Goal: Register for event/course

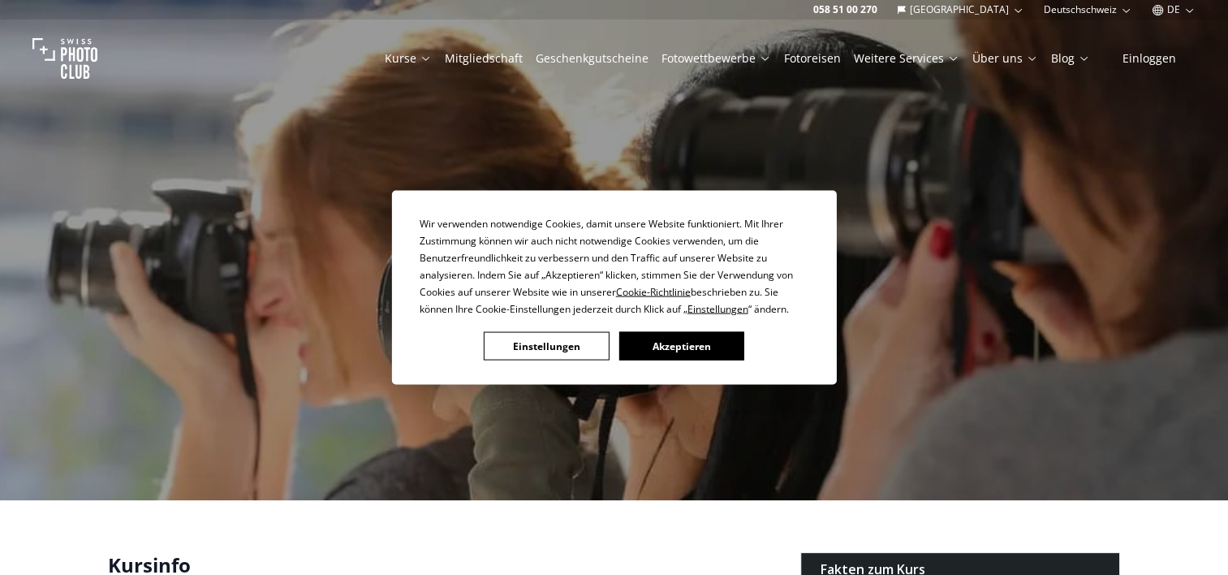
click at [669, 338] on button "Akzeptieren" at bounding box center [681, 346] width 125 height 28
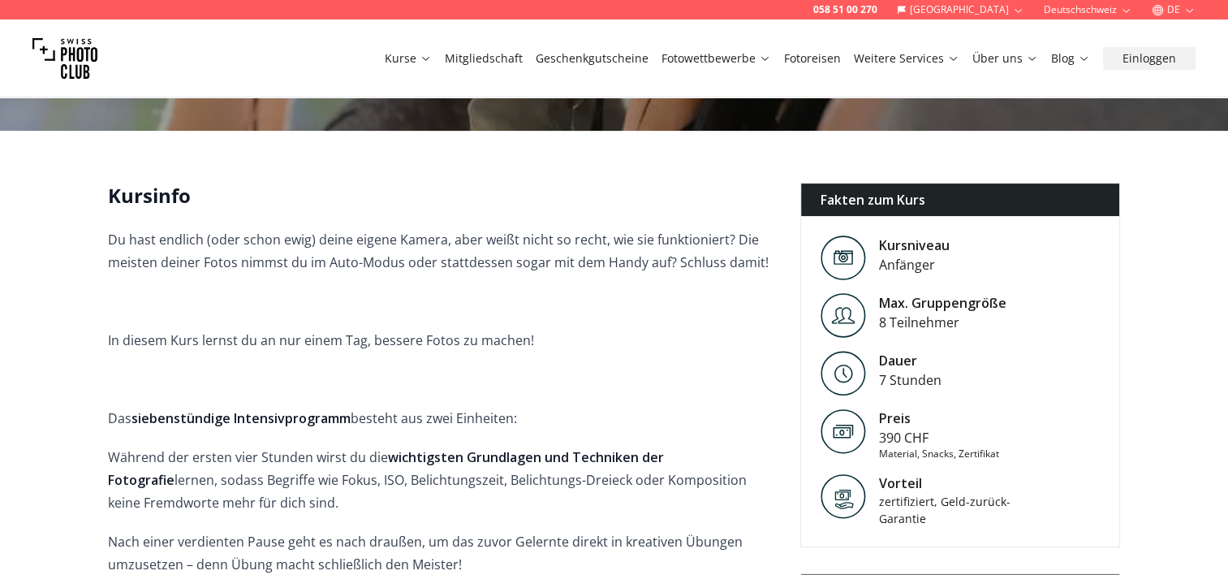
scroll to position [370, 0]
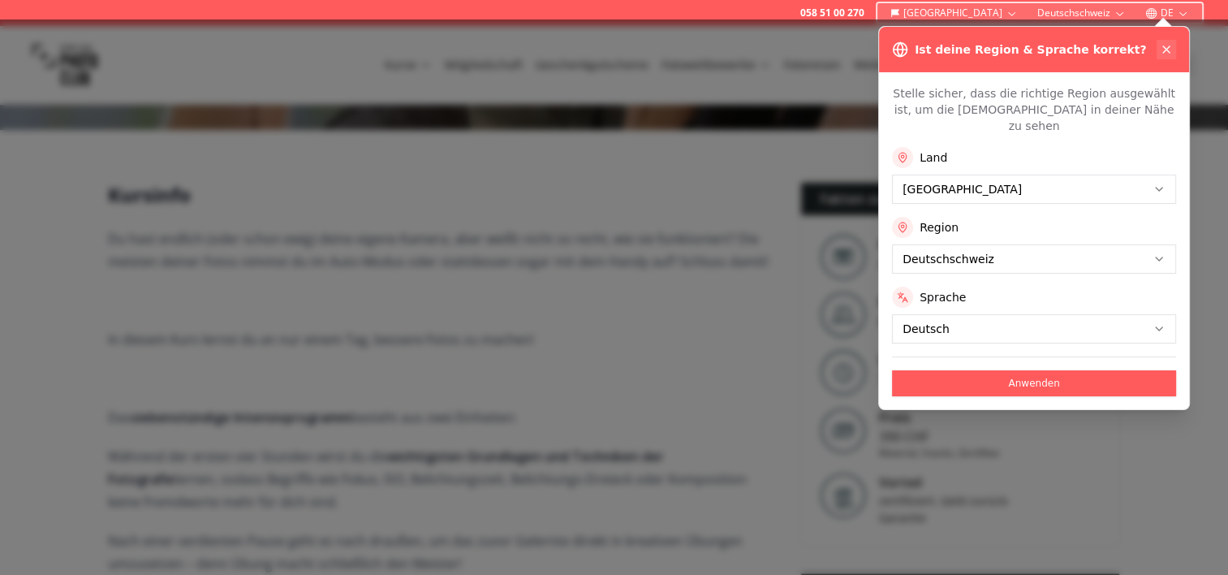
click at [1162, 50] on icon at bounding box center [1166, 49] width 13 height 13
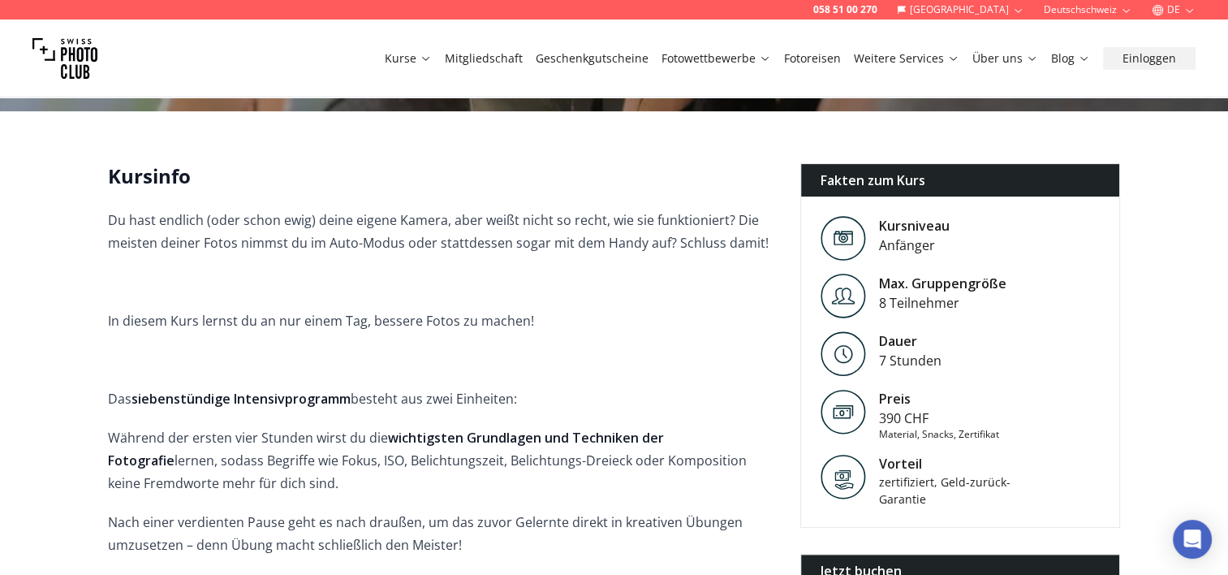
scroll to position [373, 0]
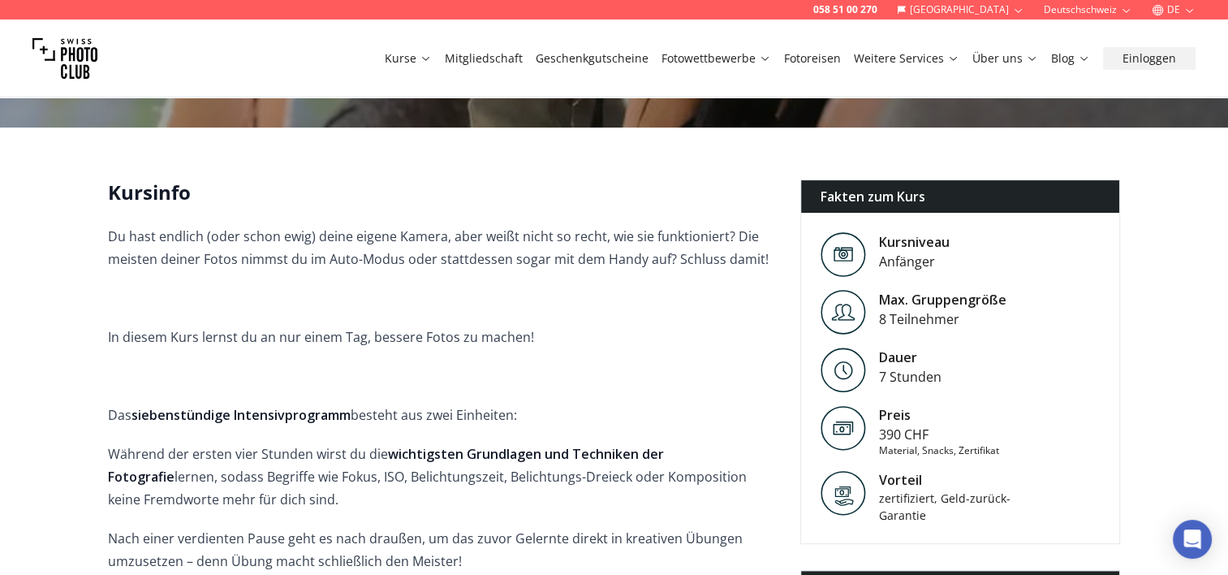
click at [106, 179] on div "Kursinfo Du hast endlich (oder schon ewig) deine eigene Kamera, aber weißt nich…" at bounding box center [614, 544] width 1039 height 731
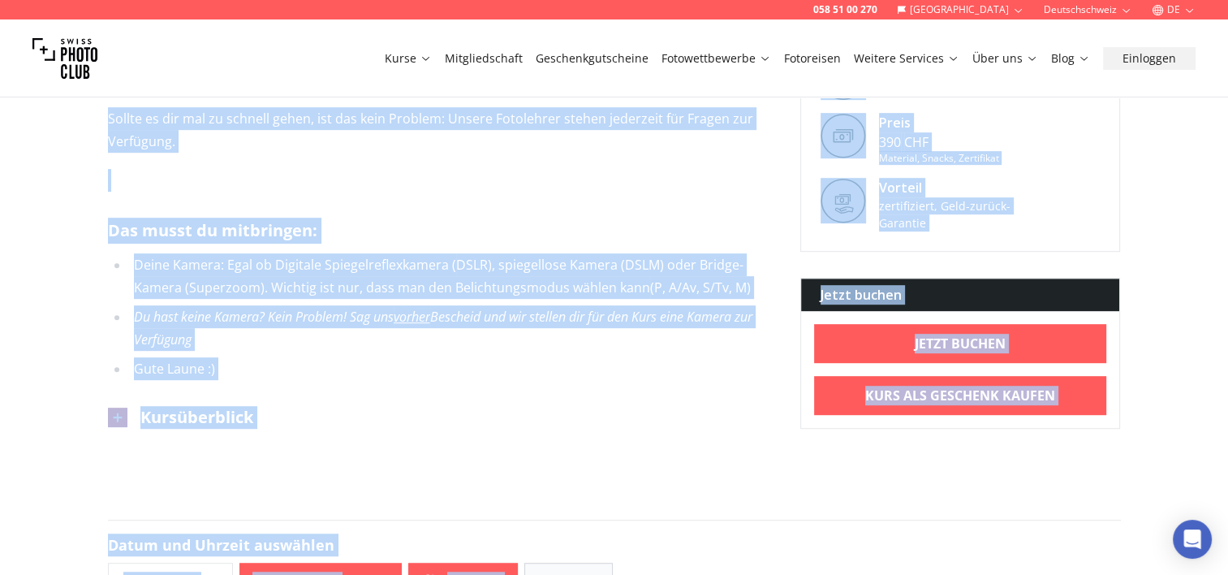
scroll to position [862, 0]
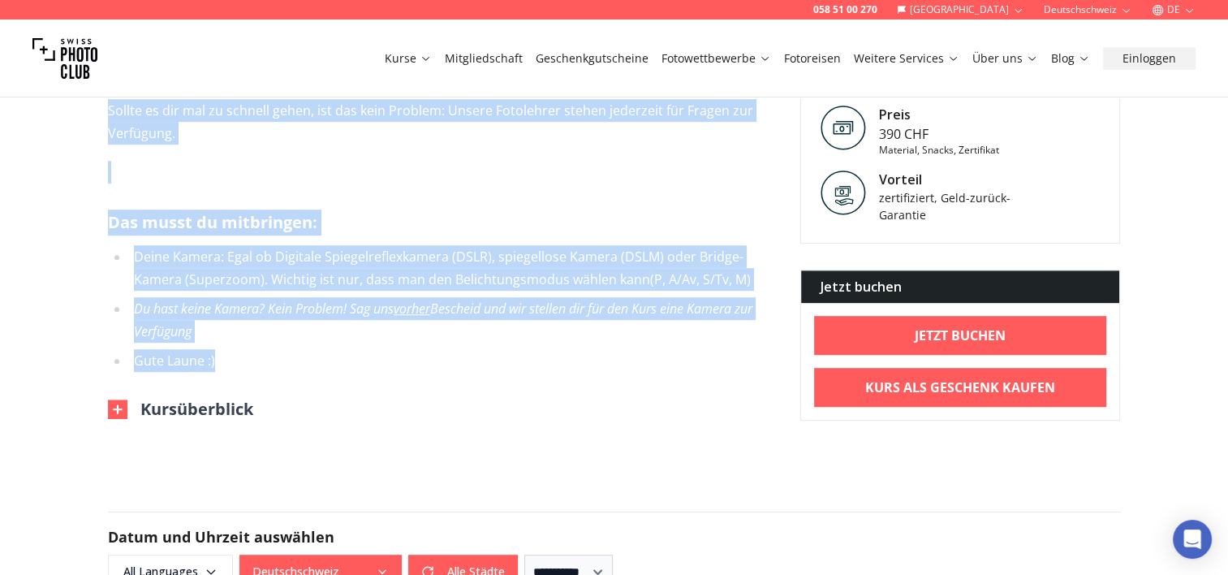
drag, startPoint x: 114, startPoint y: 175, endPoint x: 553, endPoint y: 345, distance: 471.1
click at [553, 345] on div "Kursinfo Du hast endlich (oder schon ewig) deine eigene Kamera, aber weißt nich…" at bounding box center [441, 55] width 666 height 731
copy div "Loremips Do sita consect (adip elits doei) tempo incidi Utlabo, etdo magna aliq…"
click at [118, 399] on img at bounding box center [117, 408] width 19 height 19
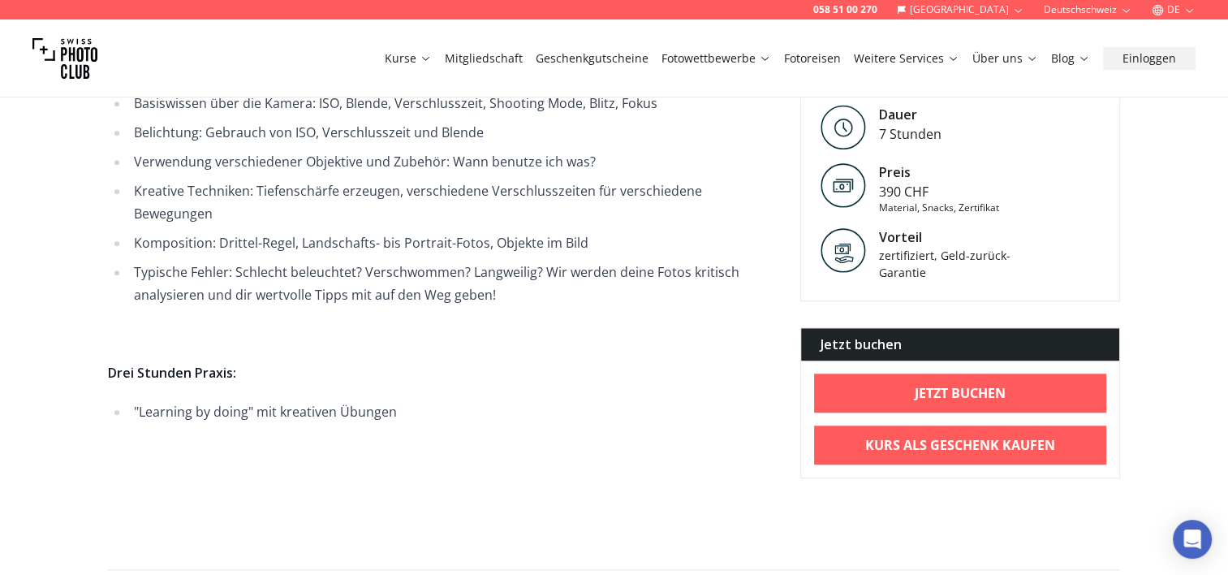
scroll to position [1315, 0]
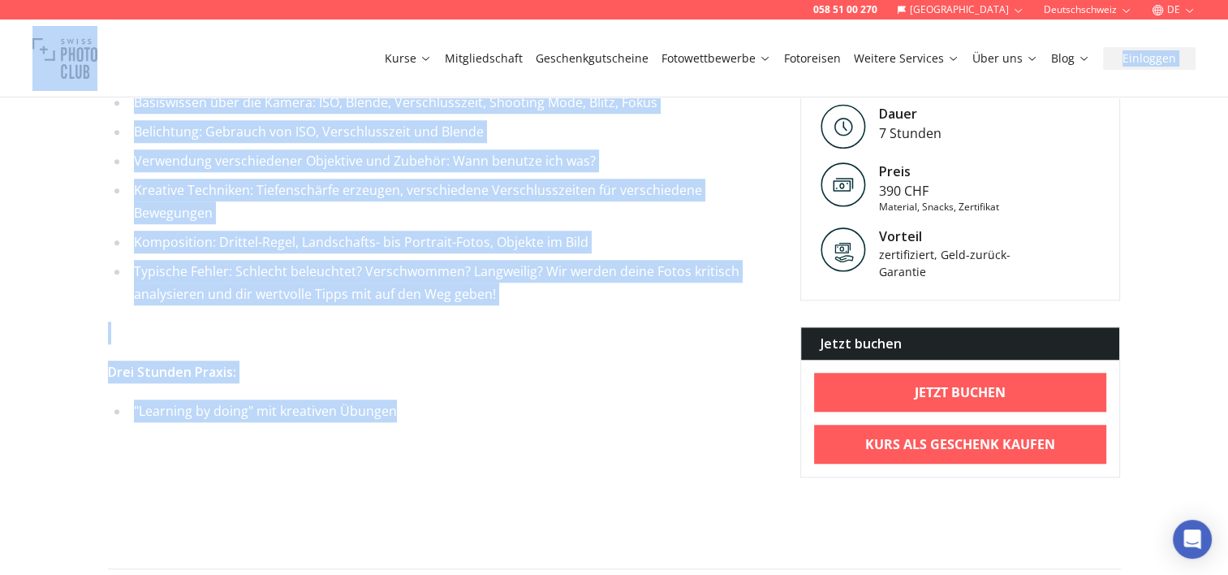
drag, startPoint x: 425, startPoint y: 399, endPoint x: 133, endPoint y: 144, distance: 387.8
click at [133, 144] on span "Unser Fotografie-Intensivkurs für Anfänger deckt Folgendes ab: Vier Stunden The…" at bounding box center [441, 224] width 666 height 474
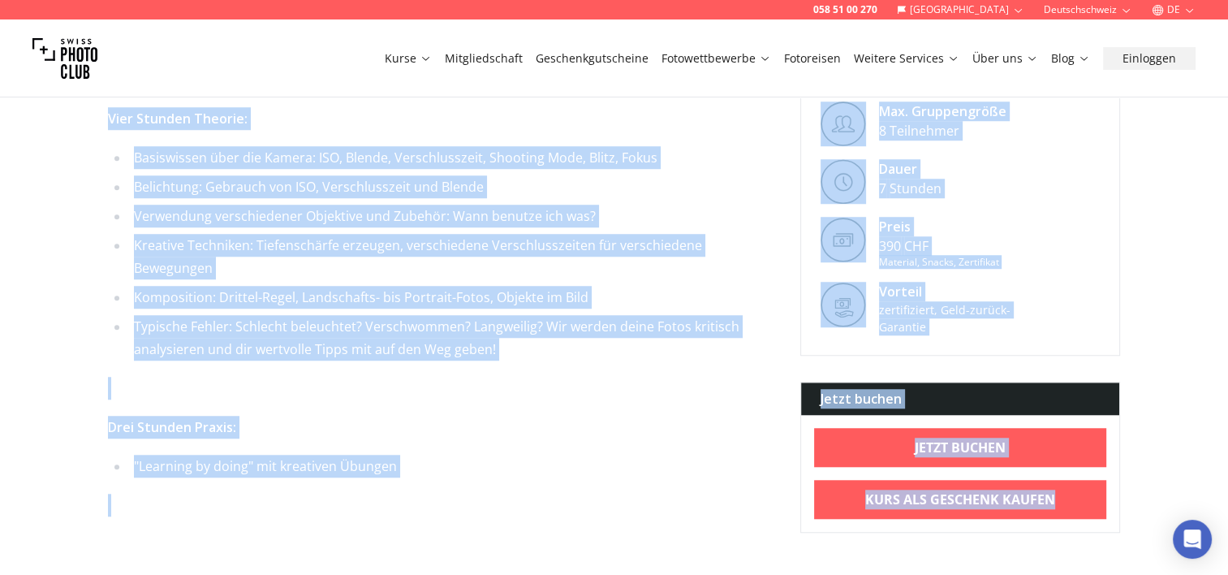
scroll to position [1272, 0]
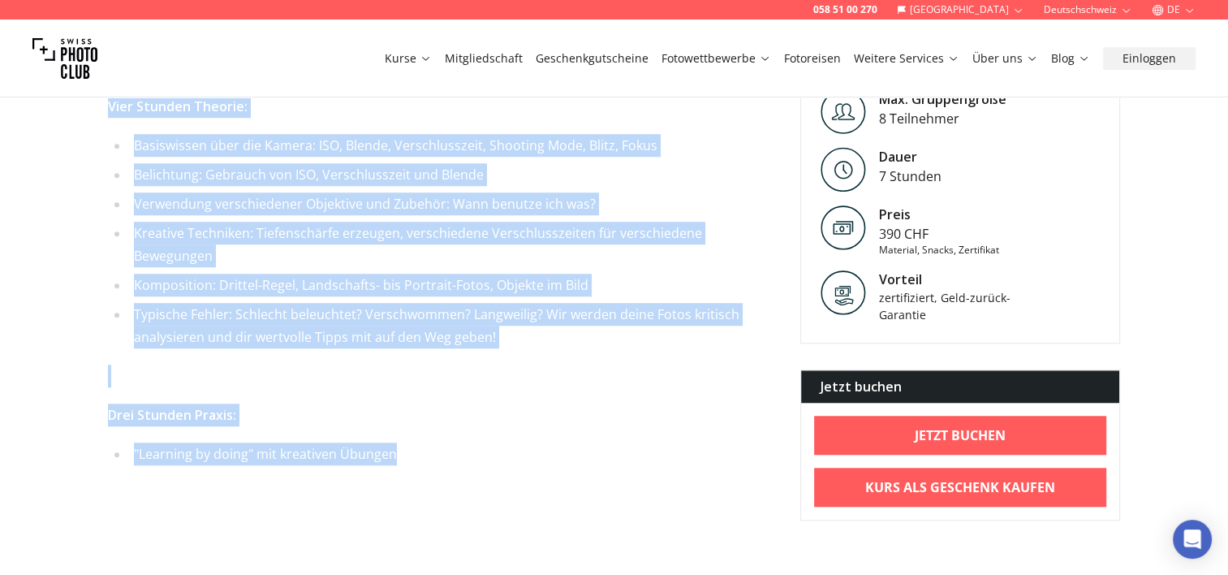
drag, startPoint x: 107, startPoint y: 269, endPoint x: 417, endPoint y: 438, distance: 353.5
click at [417, 438] on span "Unser Fotografie-Intensivkurs für Anfänger deckt Folgendes ab: Vier Stunden The…" at bounding box center [441, 267] width 666 height 474
copy span "Vier Stunden Theorie: Basiswissen über die Kamera: ISO, Blende, Verschlusszeit,…"
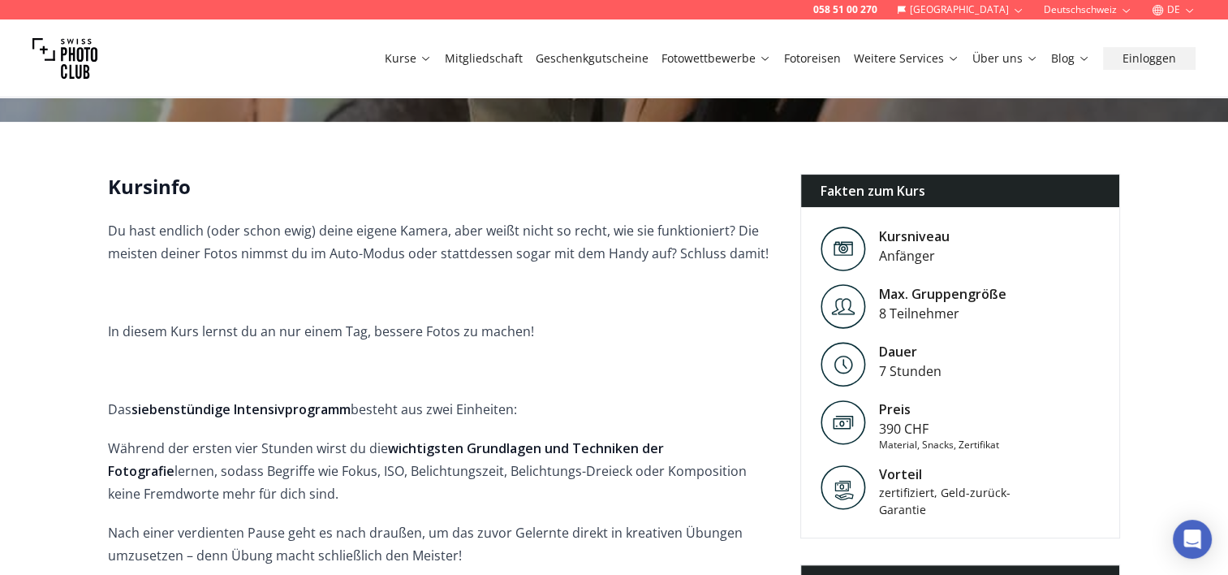
scroll to position [0, 0]
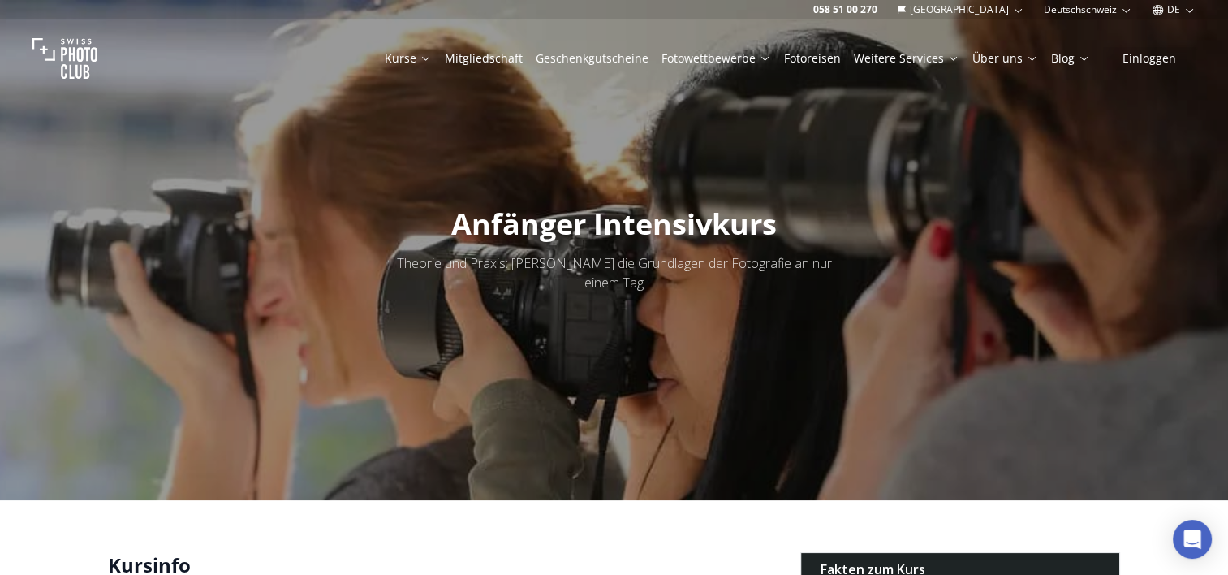
click at [82, 59] on img at bounding box center [64, 58] width 65 height 65
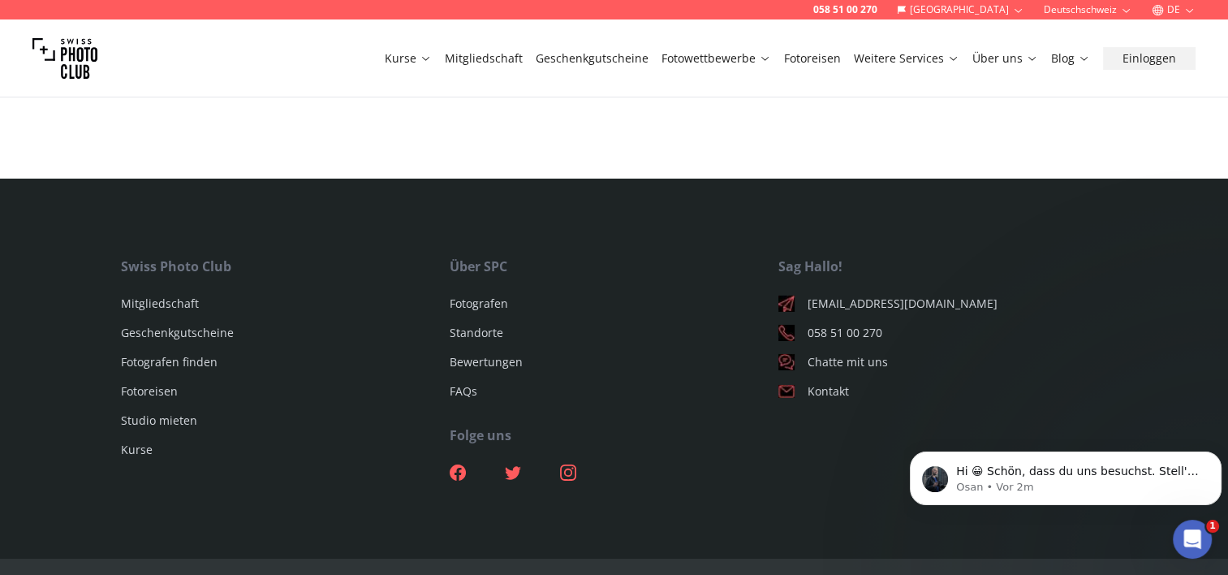
scroll to position [5436, 0]
click at [492, 324] on link "Standorte" at bounding box center [477, 331] width 54 height 15
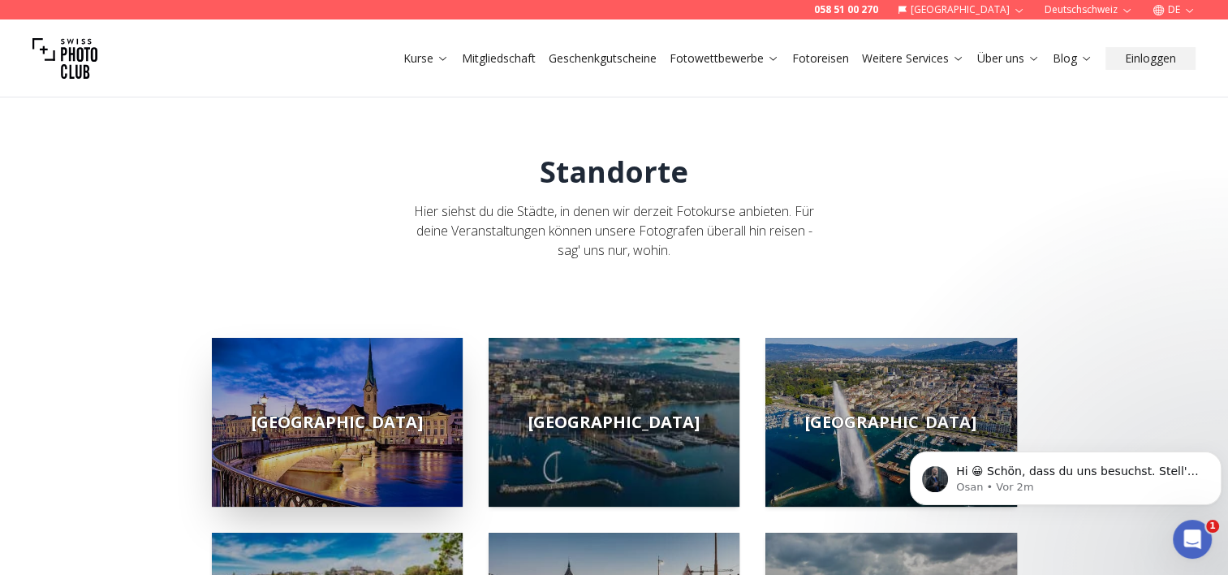
click at [429, 438] on img at bounding box center [337, 422] width 251 height 169
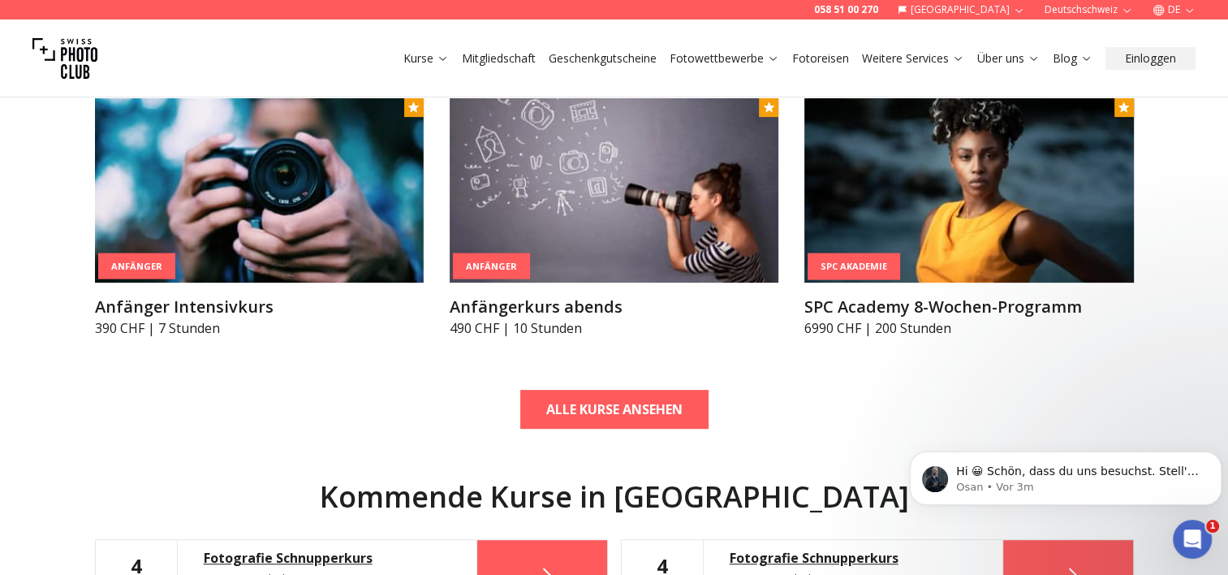
scroll to position [640, 0]
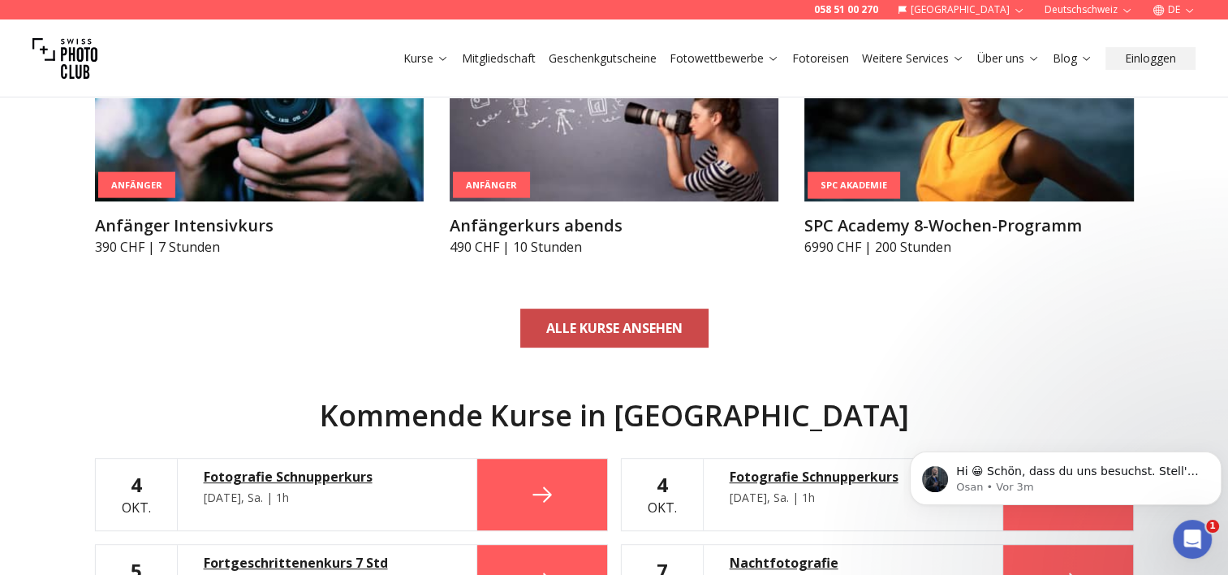
click at [597, 341] on link "ALLE KURSE ANSEHEN" at bounding box center [614, 327] width 188 height 39
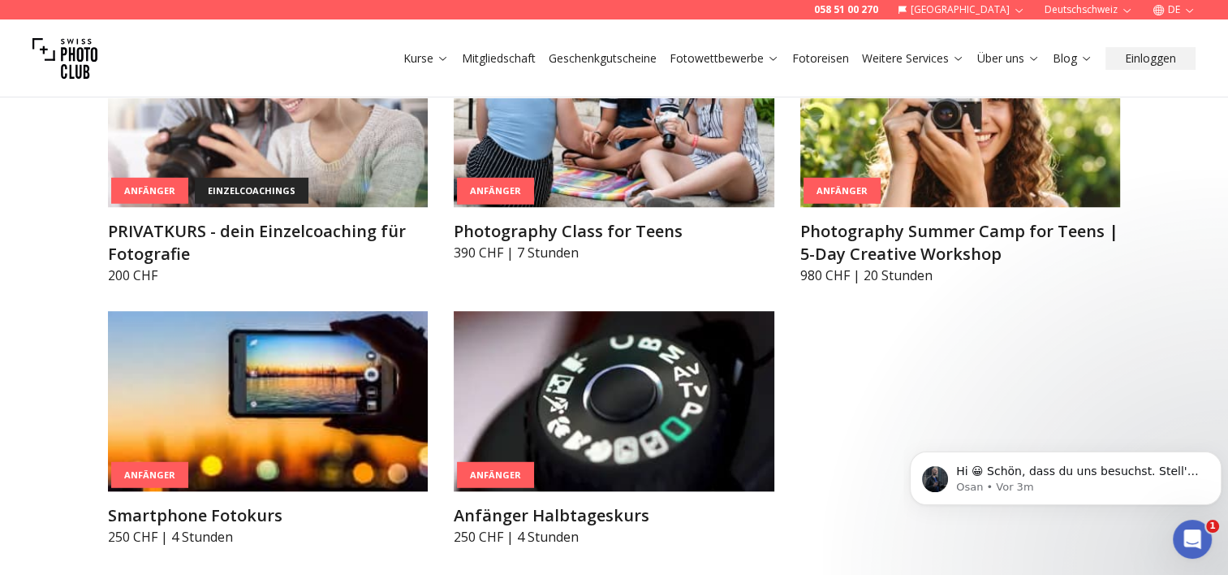
scroll to position [819, 0]
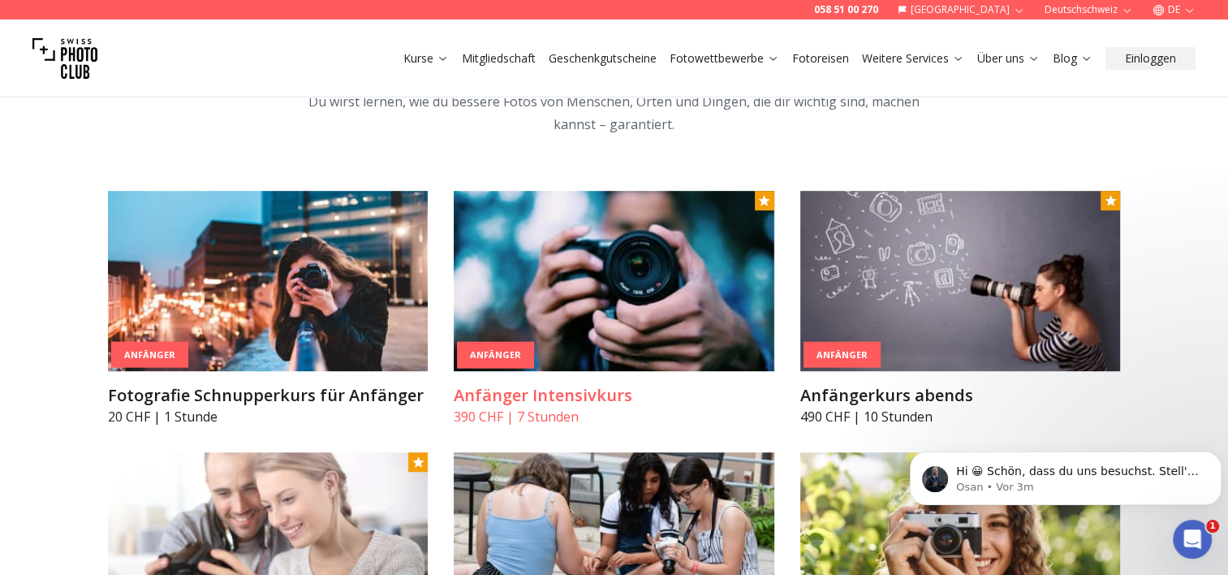
click at [571, 373] on article "Anfänger Anfänger Intensivkurs 390 CHF | 7 Stunden" at bounding box center [614, 308] width 321 height 235
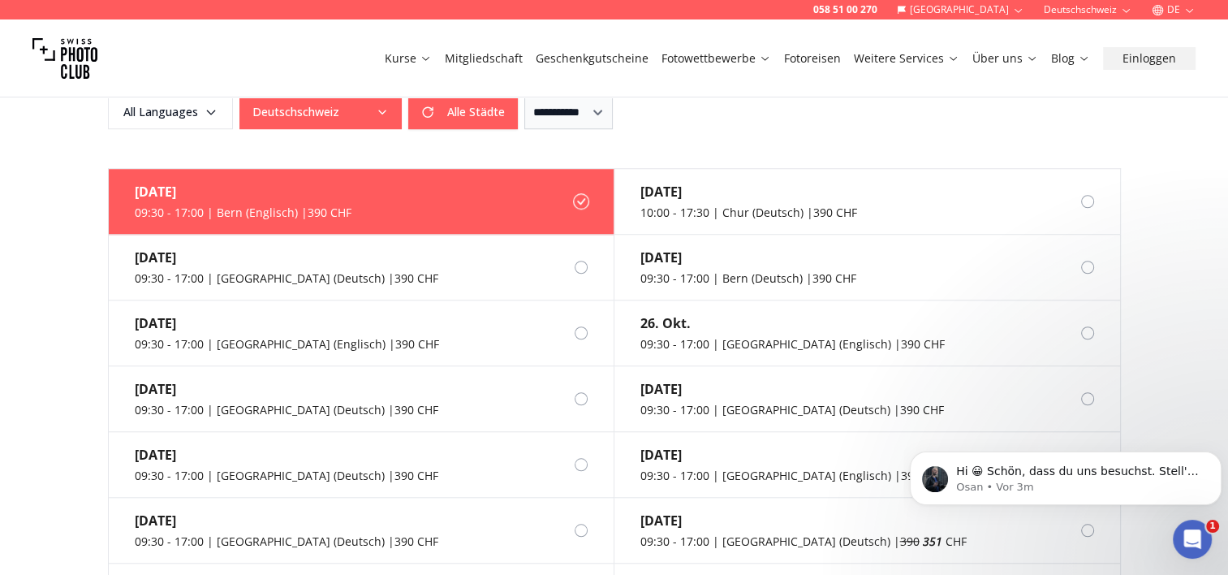
scroll to position [1226, 0]
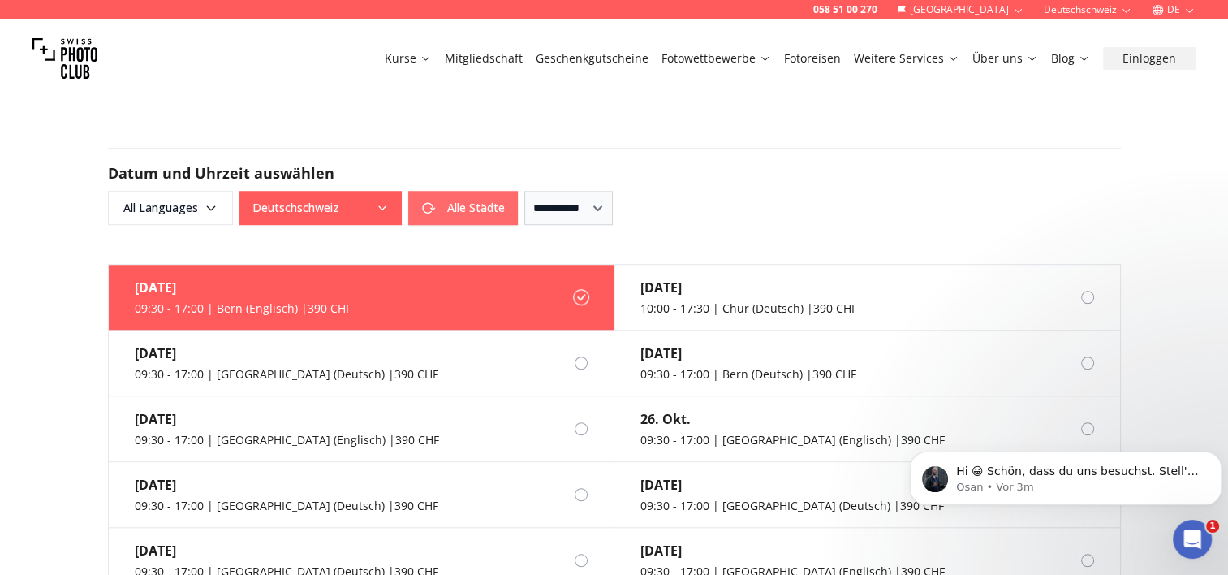
click at [477, 191] on button "Alle Städte" at bounding box center [463, 208] width 110 height 34
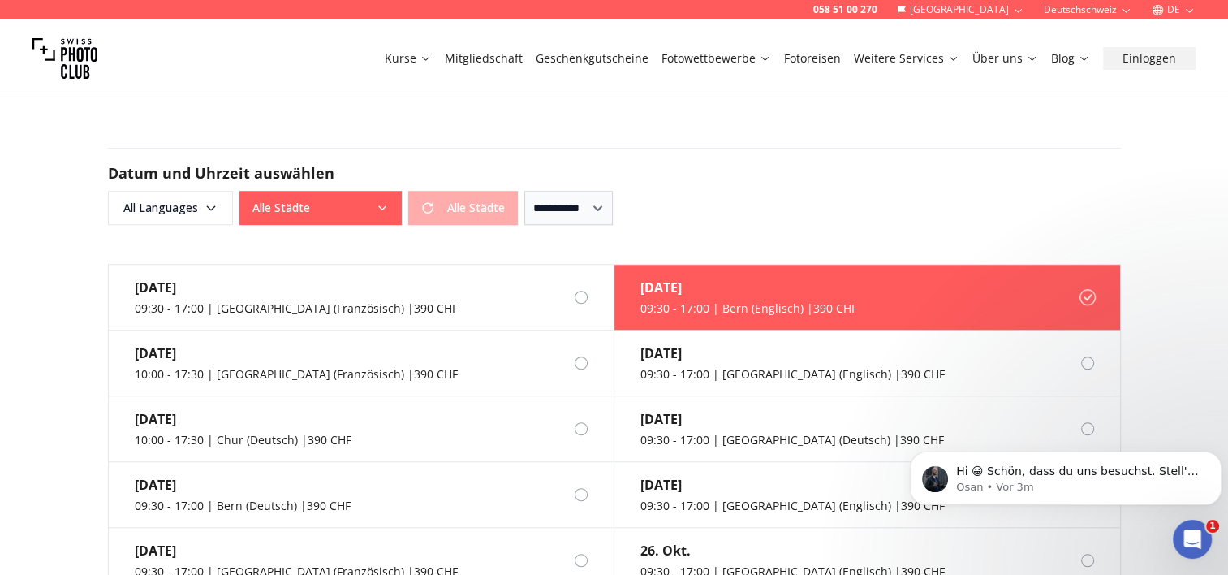
click at [401, 191] on div "Alle Städte Alle Städte" at bounding box center [378, 208] width 278 height 34
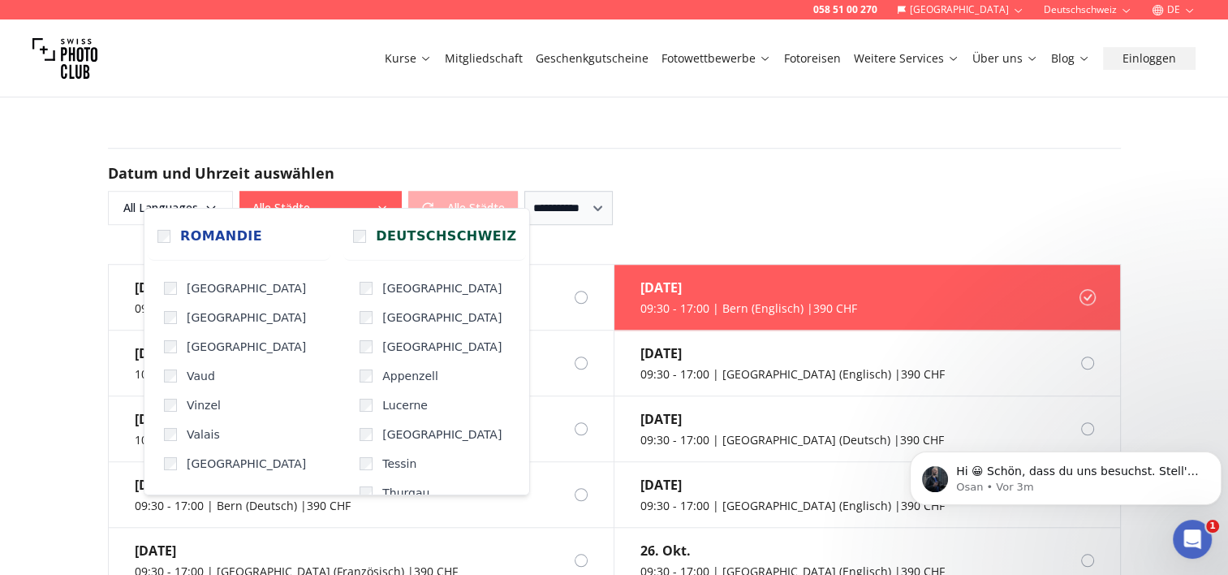
click at [390, 191] on button "Alle Städte" at bounding box center [320, 208] width 162 height 34
click at [174, 231] on label "Romandie" at bounding box center [239, 236] width 183 height 49
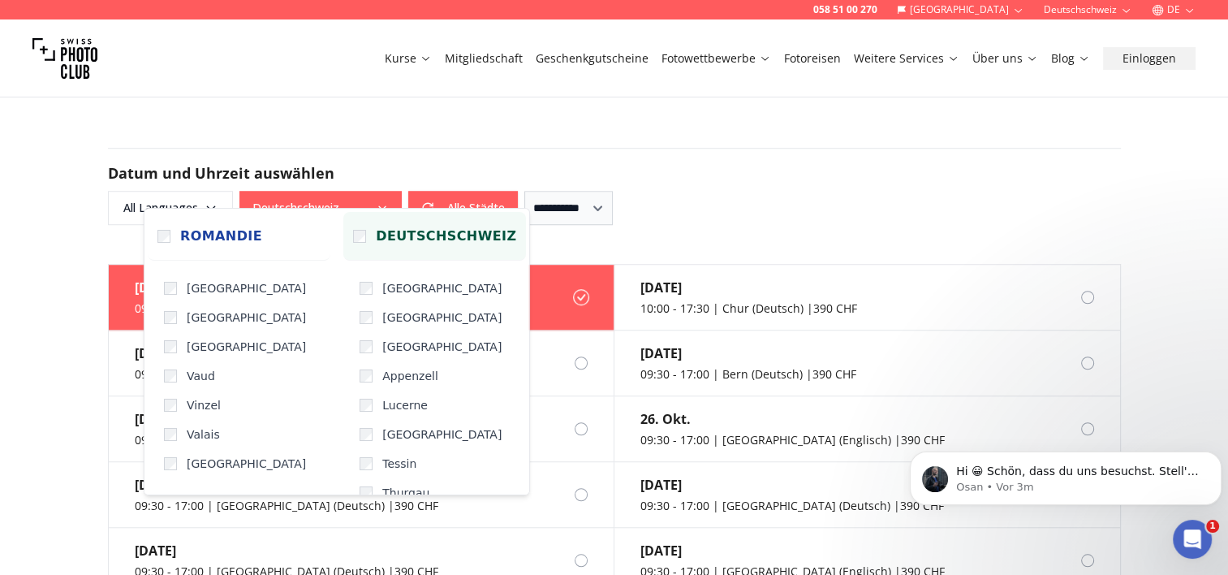
click at [376, 234] on span "Deutschschweiz" at bounding box center [446, 235] width 140 height 19
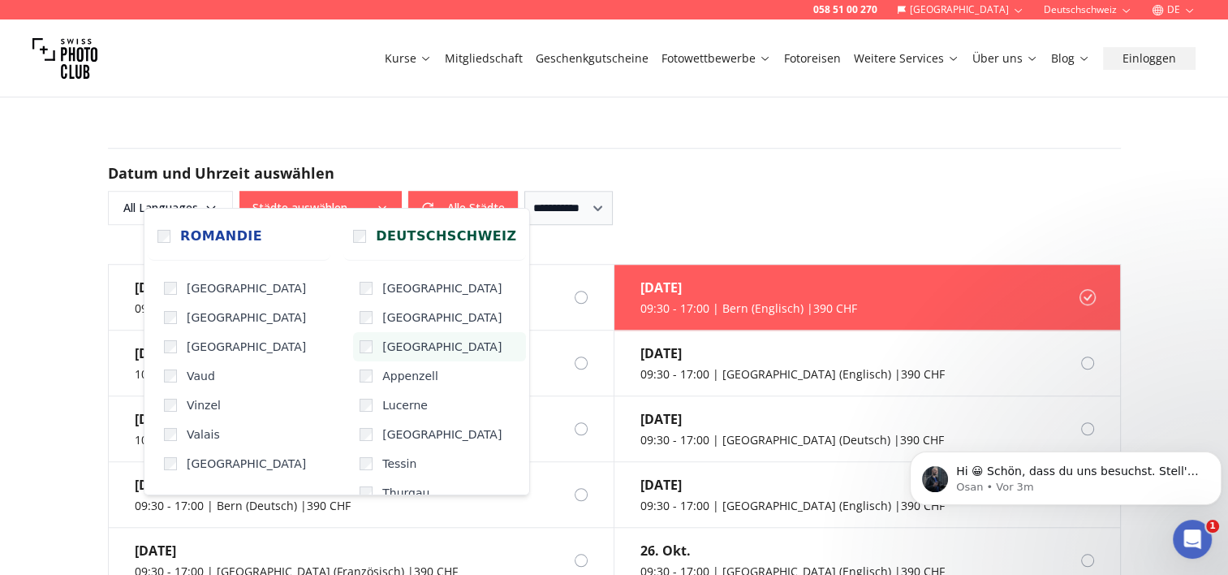
click at [382, 343] on span "[GEOGRAPHIC_DATA]" at bounding box center [441, 347] width 119 height 16
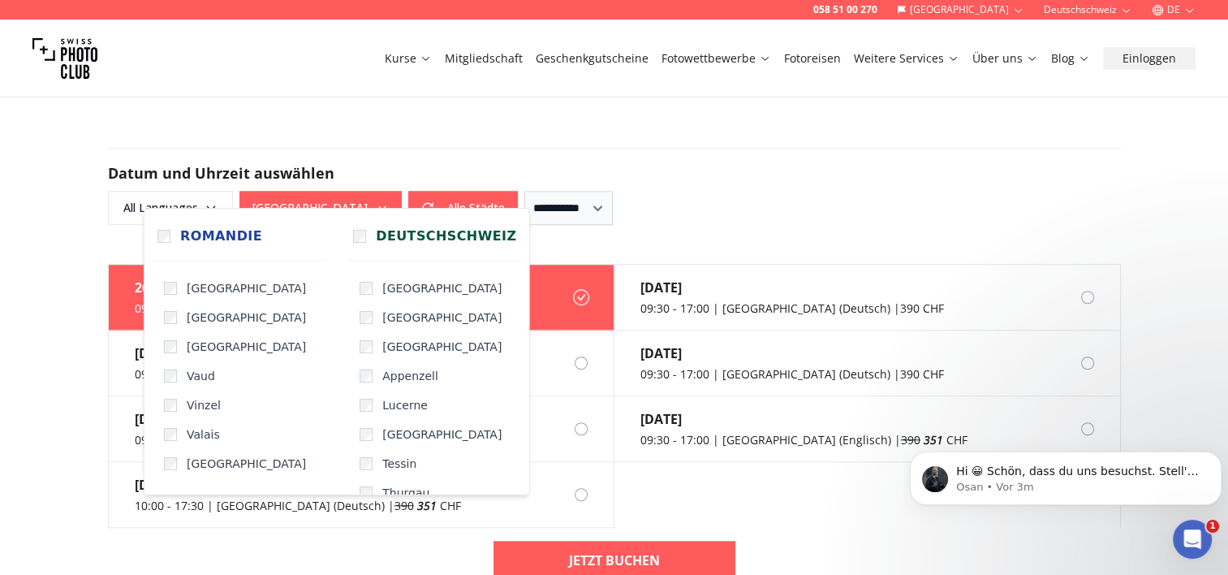
click at [682, 191] on div "**********" at bounding box center [614, 208] width 1013 height 34
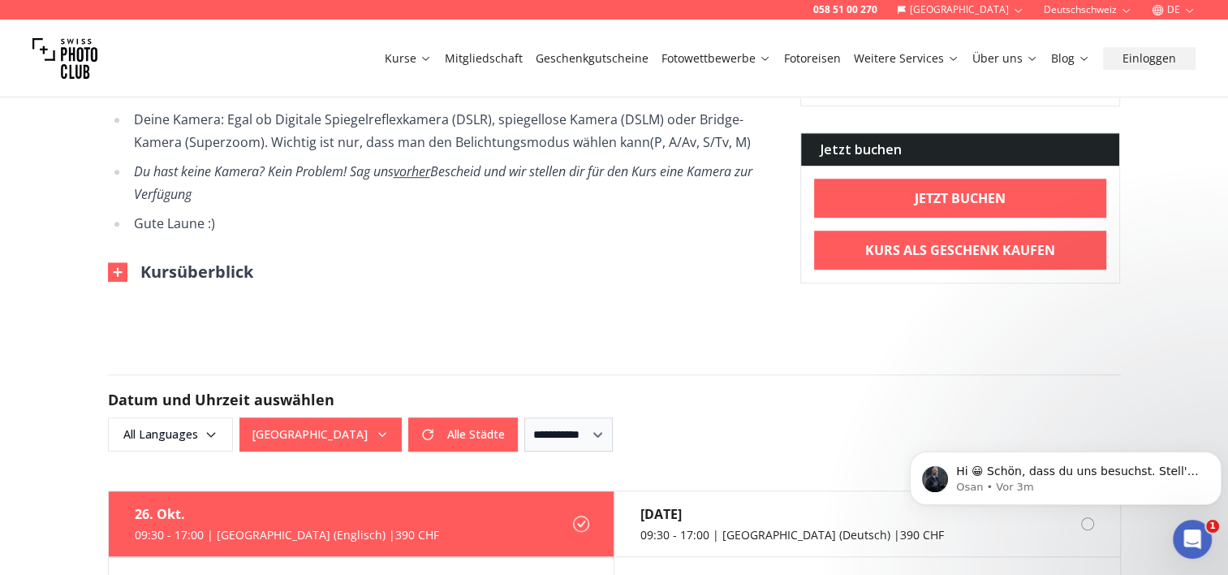
scroll to position [998, 0]
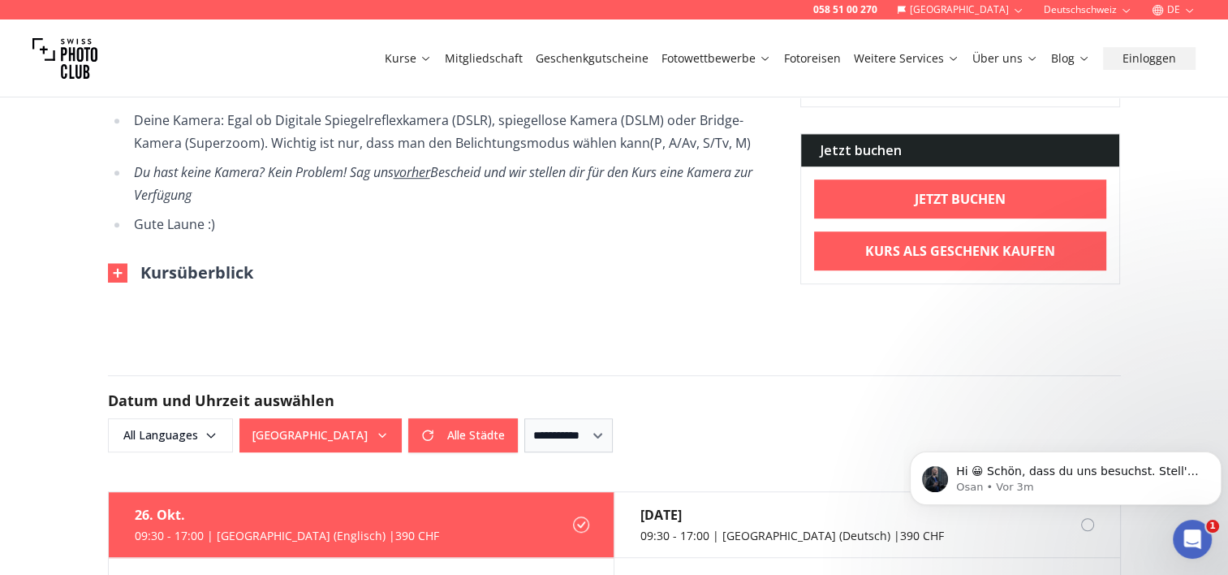
click at [78, 55] on img at bounding box center [64, 58] width 65 height 65
